Goal: Task Accomplishment & Management: Use online tool/utility

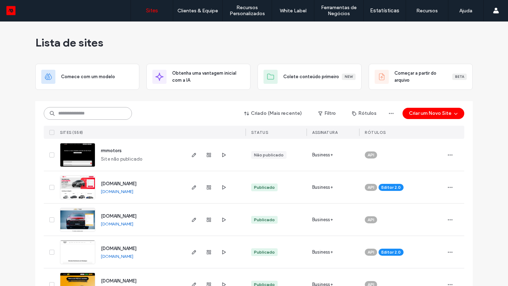
click at [98, 116] on input at bounding box center [88, 113] width 88 height 13
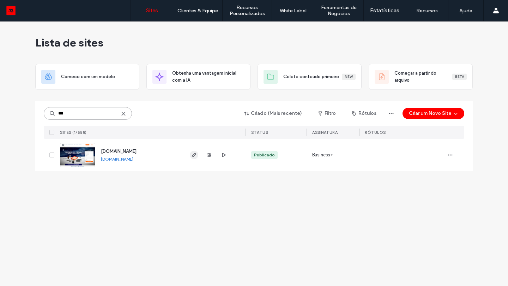
type input "***"
click at [194, 155] on icon "button" at bounding box center [194, 155] width 6 height 6
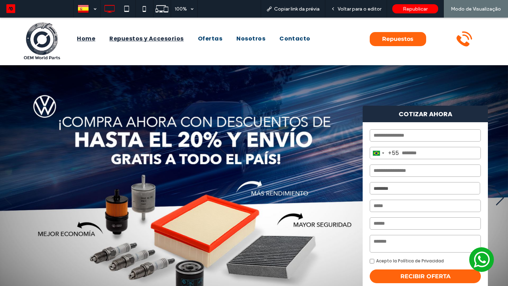
click at [176, 37] on span "Repuestos y Accesorios" at bounding box center [146, 39] width 74 height 8
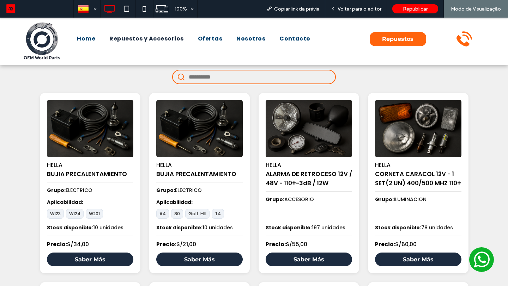
scroll to position [32, 0]
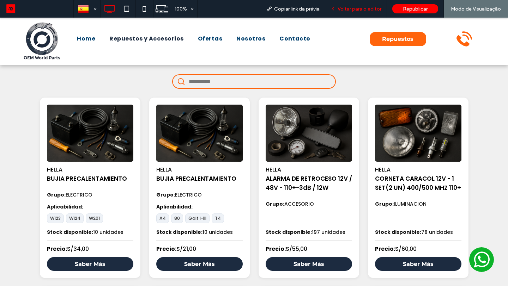
click at [362, 5] on div "Voltar para o editor" at bounding box center [356, 9] width 62 height 18
click at [358, 8] on span "Voltar para o editor" at bounding box center [359, 9] width 44 height 6
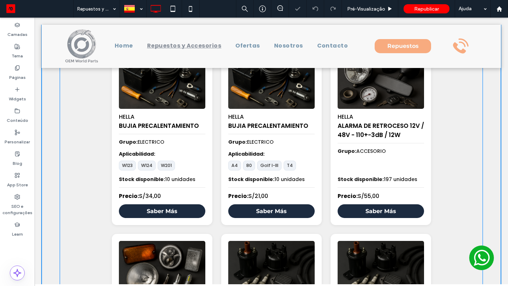
scroll to position [87, 0]
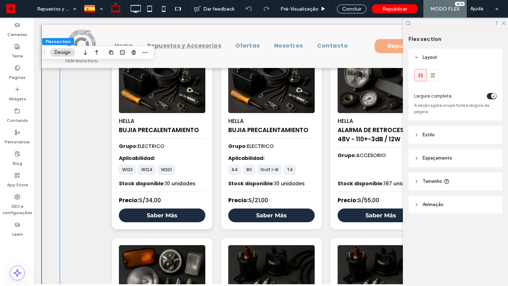
click at [185, 203] on span "Precio: S/34,00" at bounding box center [162, 200] width 86 height 8
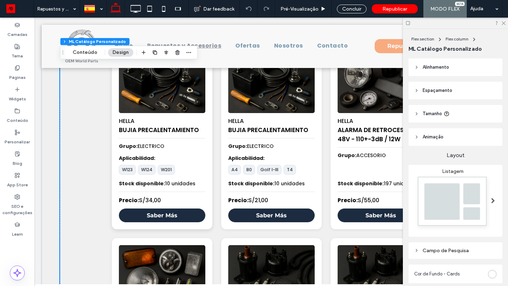
click at [189, 199] on span "Precio: S/34,00" at bounding box center [162, 200] width 86 height 8
click at [92, 56] on button "Conteúdo" at bounding box center [85, 52] width 34 height 8
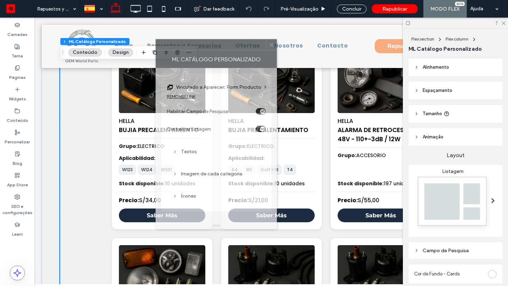
drag, startPoint x: 395, startPoint y: 61, endPoint x: 115, endPoint y: 30, distance: 281.7
click at [155, 50] on div "ML Catálogo Personalizado" at bounding box center [215, 59] width 121 height 18
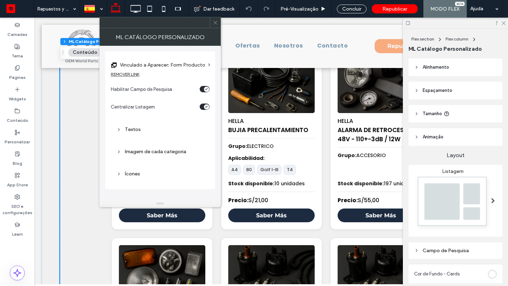
click at [199, 65] on label "Vinculado a Aparecer: Form Producto" at bounding box center [162, 65] width 85 height 13
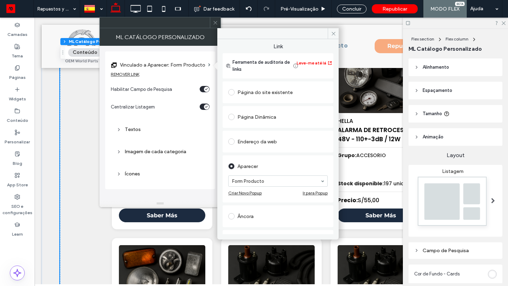
click at [259, 116] on div "Página Dinâmica" at bounding box center [277, 116] width 99 height 11
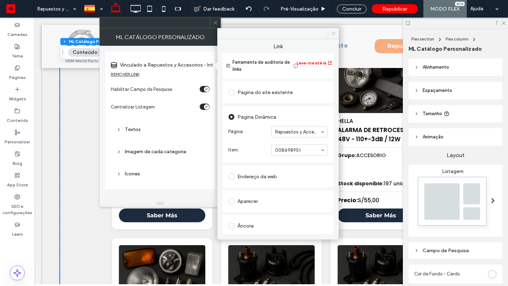
click at [333, 35] on icon at bounding box center [333, 33] width 5 height 5
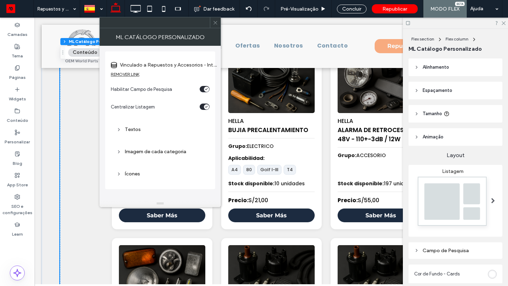
click at [216, 22] on use at bounding box center [215, 23] width 4 height 4
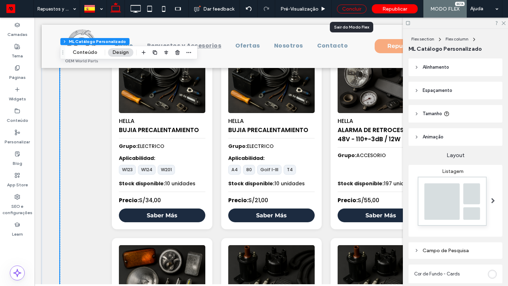
click at [352, 10] on div "Concluir" at bounding box center [352, 9] width 30 height 9
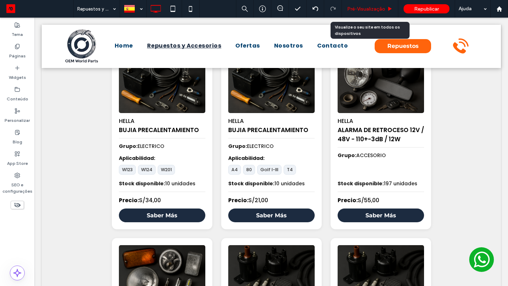
click at [387, 10] on div "Pré-Visualizaçāo" at bounding box center [370, 9] width 56 height 6
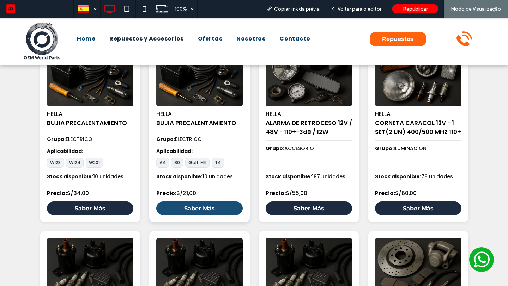
scroll to position [92, 0]
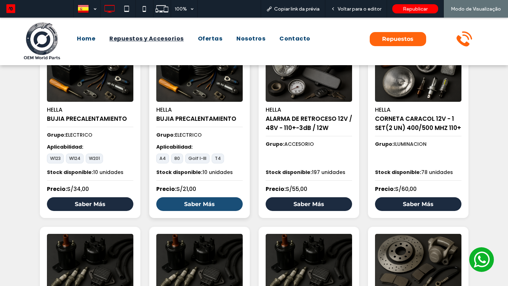
click at [205, 201] on link "Saber Más" at bounding box center [199, 204] width 86 height 14
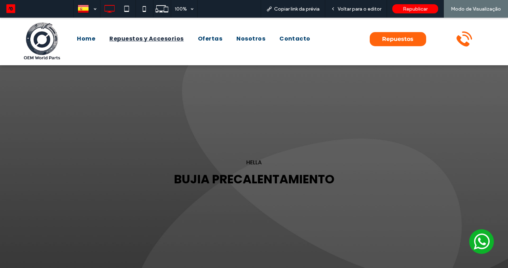
click at [158, 38] on span "Repuestos y Accesorios" at bounding box center [146, 39] width 74 height 8
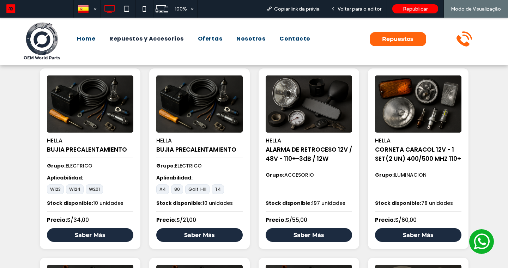
scroll to position [77, 0]
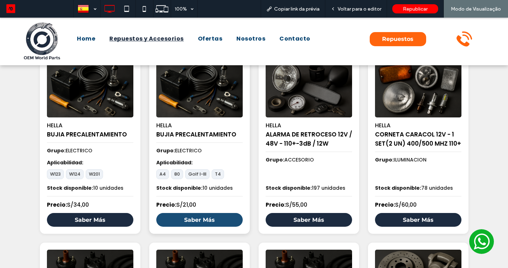
click at [209, 224] on link "Saber Más" at bounding box center [199, 220] width 86 height 14
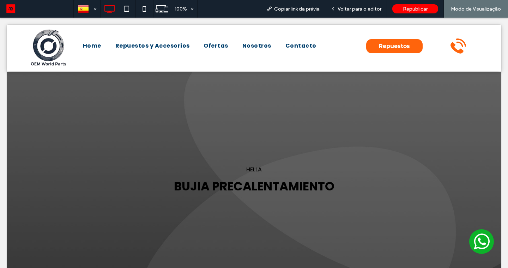
scroll to position [0, 0]
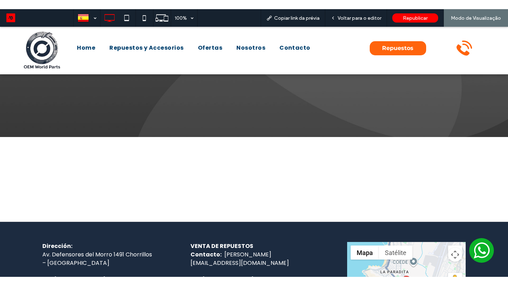
scroll to position [146, 0]
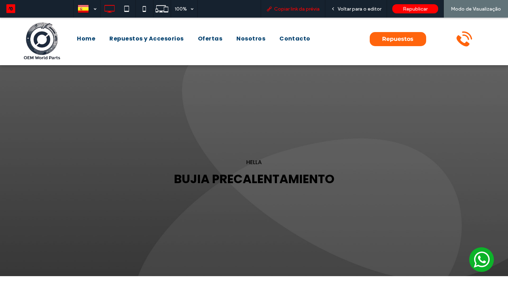
click at [307, 10] on span "Copiar link da prévia" at bounding box center [296, 9] width 45 height 6
